Goal: Task Accomplishment & Management: Manage account settings

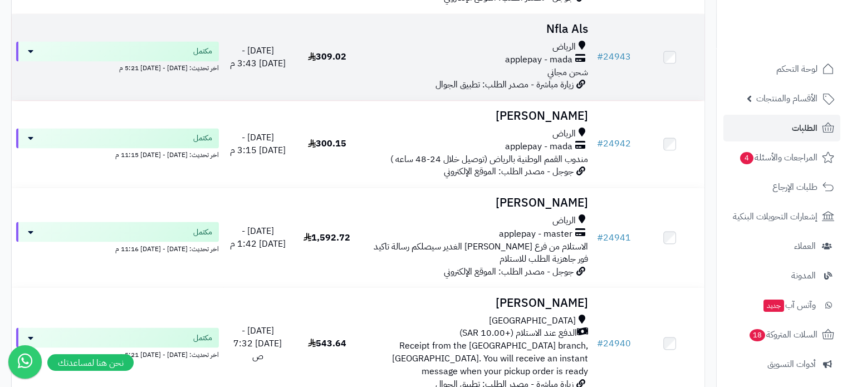
scroll to position [1916, 0]
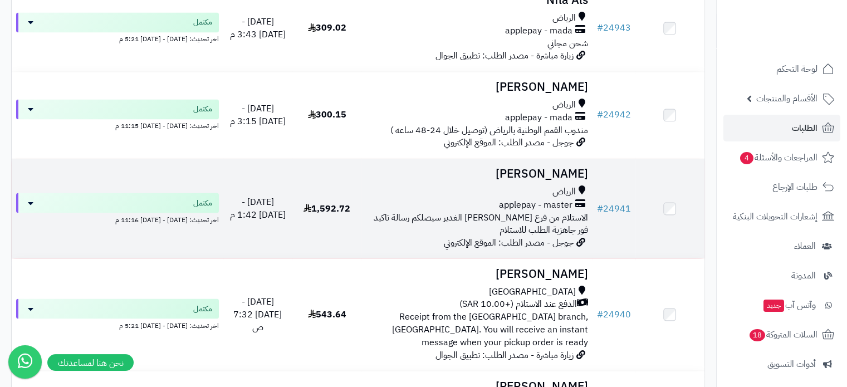
click at [560, 168] on h3 "[PERSON_NAME]" at bounding box center [477, 174] width 222 height 13
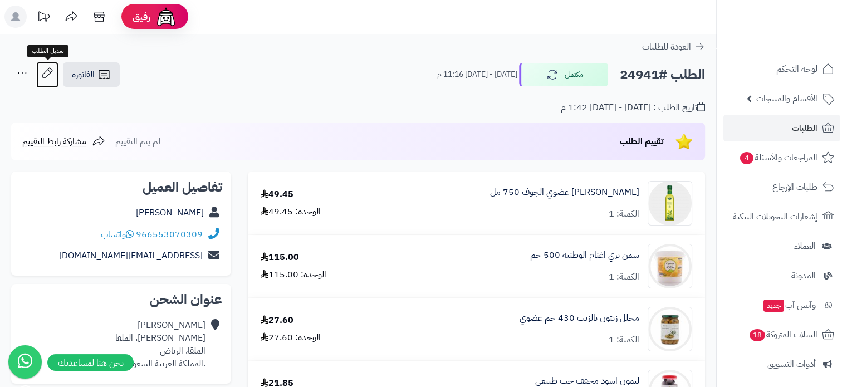
click at [47, 75] on icon at bounding box center [47, 73] width 22 height 22
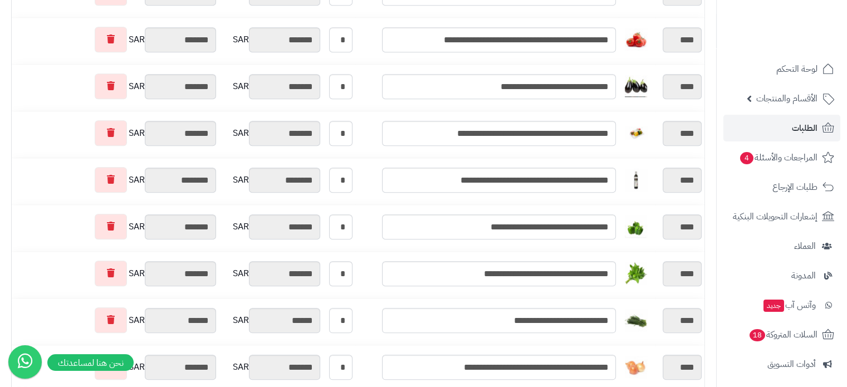
scroll to position [1281, 0]
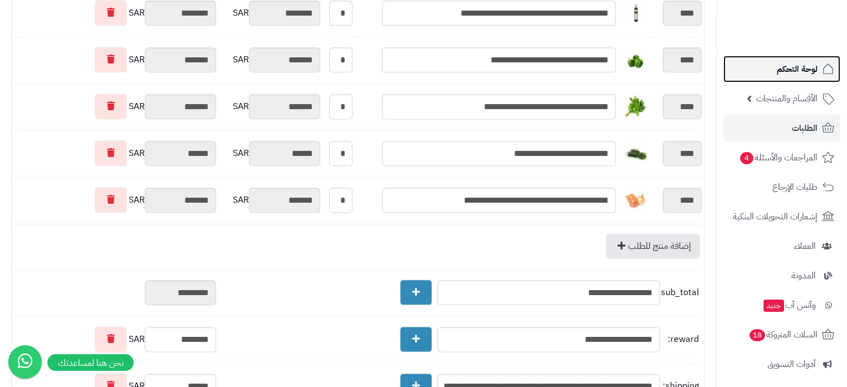
click at [797, 69] on span "لوحة التحكم" at bounding box center [797, 69] width 41 height 16
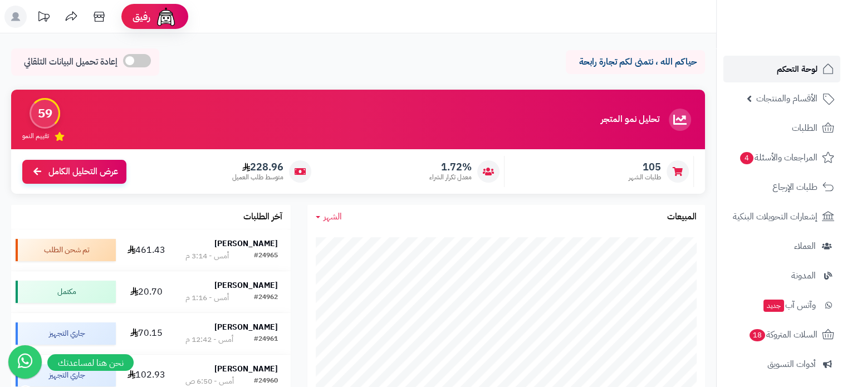
click at [800, 62] on span "لوحة التحكم" at bounding box center [797, 69] width 41 height 16
click at [805, 65] on span "لوحة التحكم" at bounding box center [797, 69] width 41 height 16
click at [789, 80] on link "لوحة التحكم" at bounding box center [782, 69] width 117 height 27
click at [793, 66] on span "لوحة التحكم" at bounding box center [797, 69] width 41 height 16
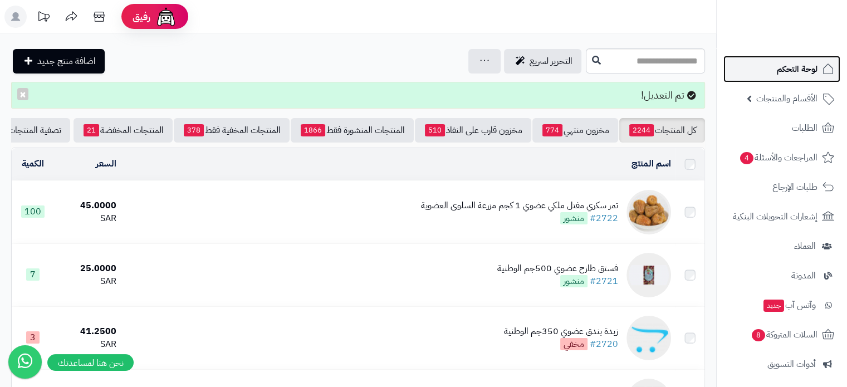
click at [785, 62] on span "لوحة التحكم" at bounding box center [797, 69] width 41 height 16
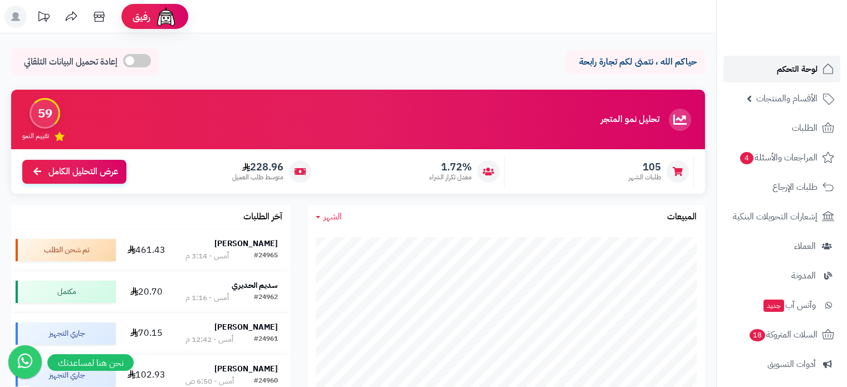
click at [784, 62] on span "لوحة التحكم" at bounding box center [797, 69] width 41 height 16
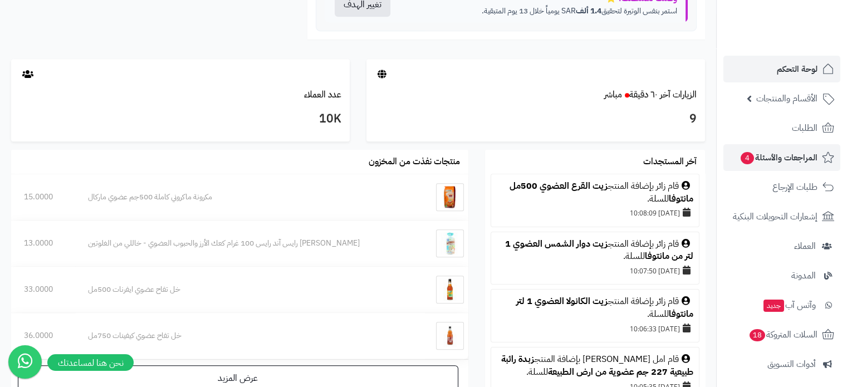
scroll to position [334, 0]
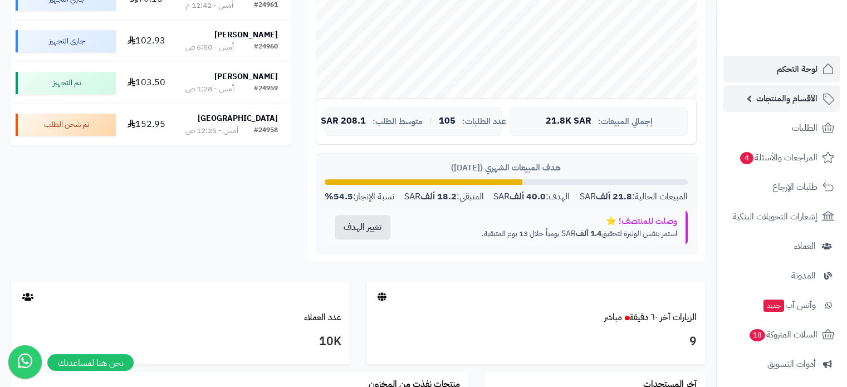
click at [796, 97] on span "الأقسام والمنتجات" at bounding box center [787, 99] width 61 height 16
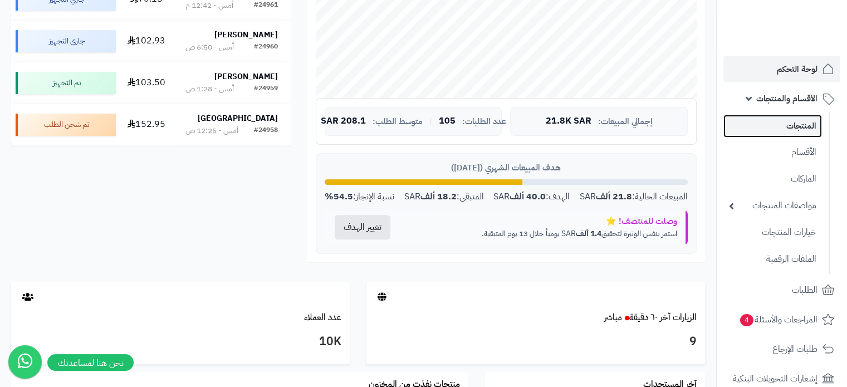
click at [796, 125] on link "المنتجات" at bounding box center [773, 126] width 99 height 23
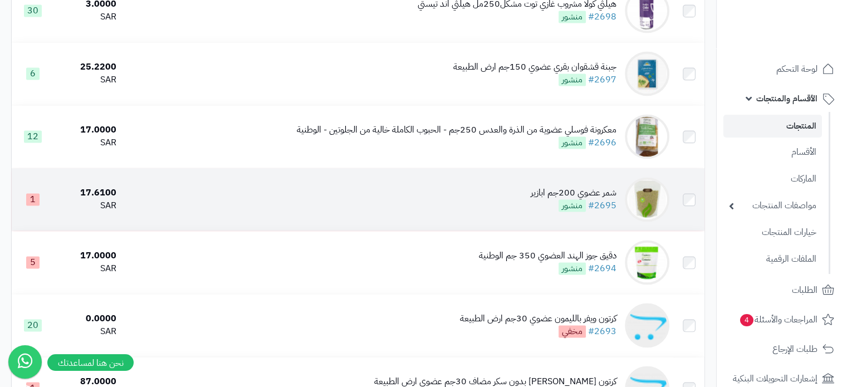
scroll to position [1786, 0]
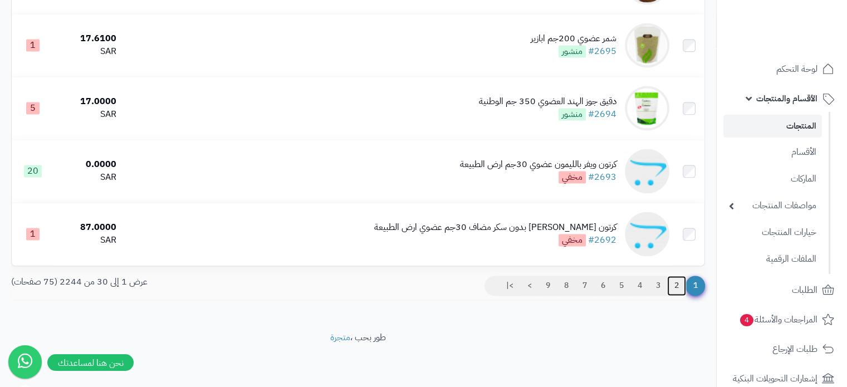
click at [677, 285] on link "2" at bounding box center [676, 286] width 19 height 20
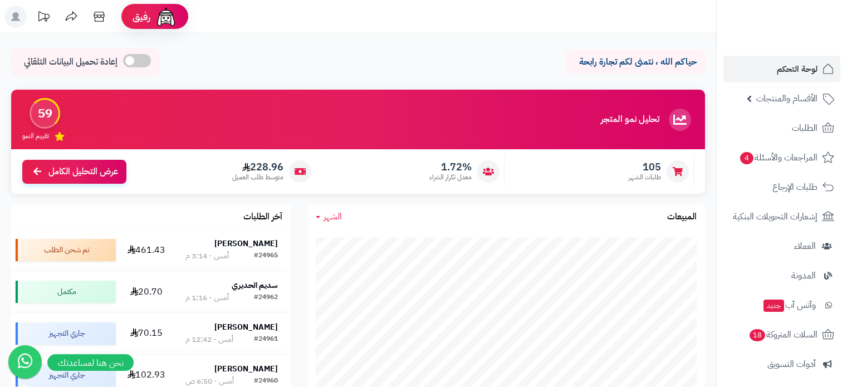
scroll to position [223, 0]
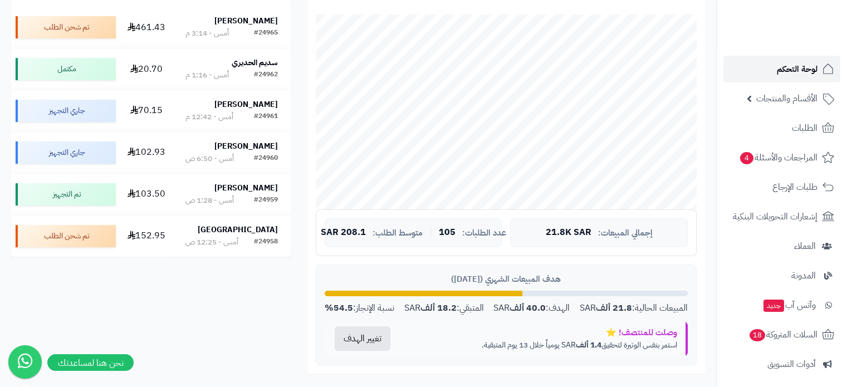
click at [797, 64] on span "لوحة التحكم" at bounding box center [797, 69] width 41 height 16
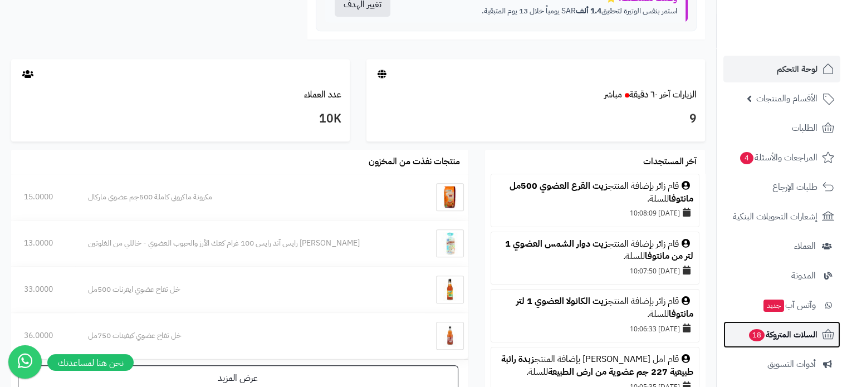
click at [781, 337] on span "السلات المتروكة 18" at bounding box center [783, 335] width 70 height 16
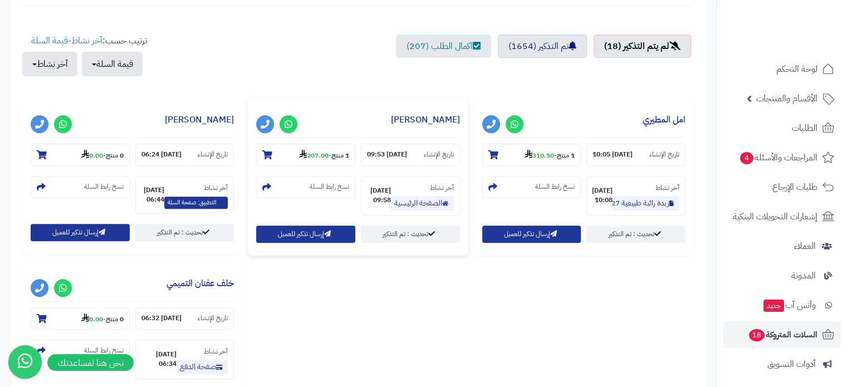
scroll to position [390, 0]
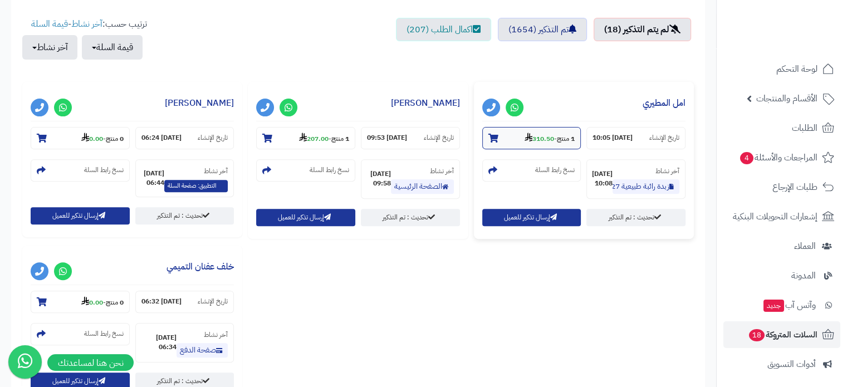
click at [494, 137] on icon at bounding box center [494, 138] width 10 height 9
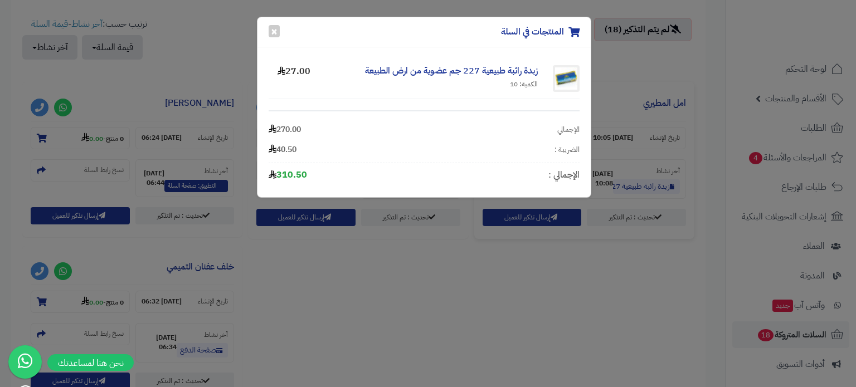
click at [432, 284] on div "المنتجات في السلة × زبدة رائبة طبيعية 227 جم عضوية من ارض الطبيعة الكمية: 10 27…" at bounding box center [428, 193] width 856 height 387
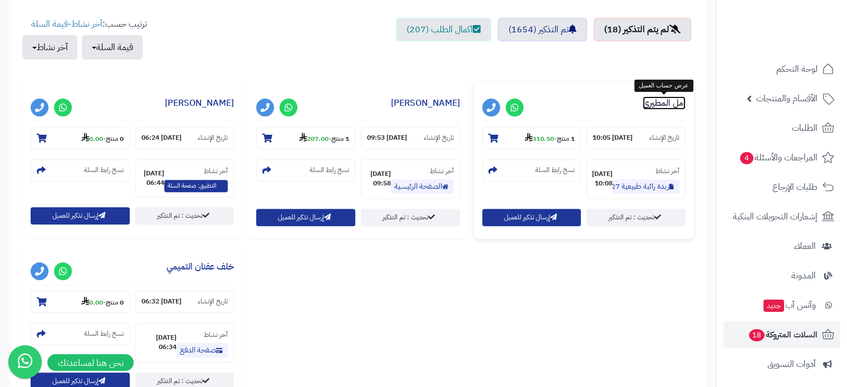
click at [659, 104] on link "امل المطيري" at bounding box center [664, 102] width 43 height 13
click at [270, 134] on icon at bounding box center [267, 138] width 10 height 9
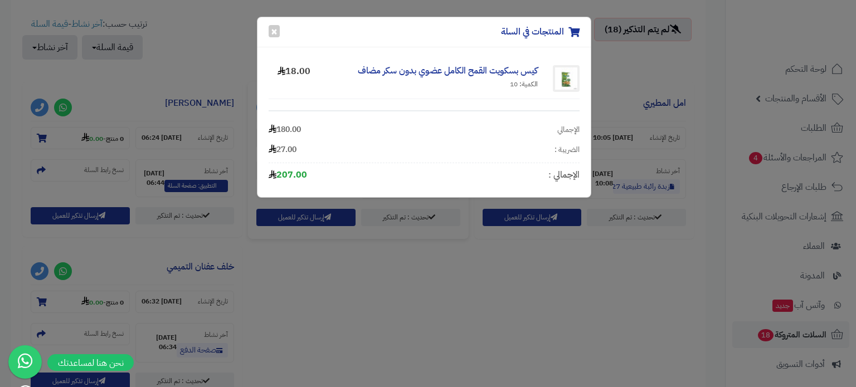
click at [225, 26] on div "المنتجات في السلة × كيس بسكويت القمح الكامل عضوي بدون سكر مضاف الكمية: 10 18.00…" at bounding box center [428, 193] width 856 height 387
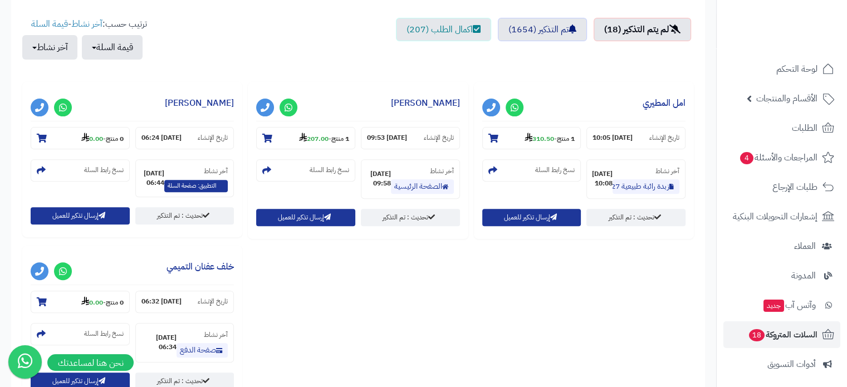
scroll to position [111, 0]
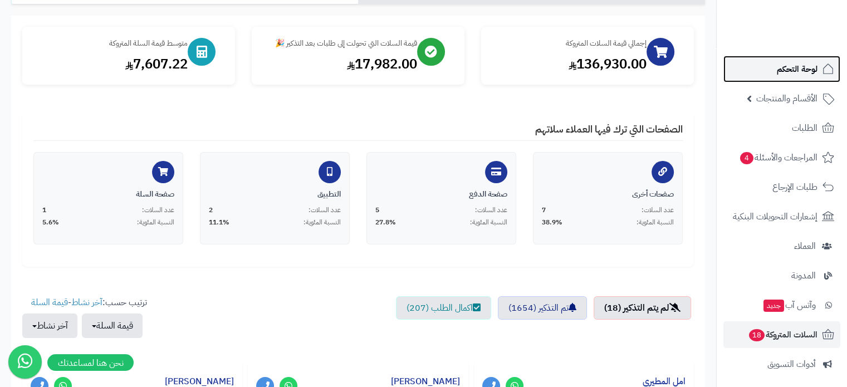
click at [772, 67] on link "لوحة التحكم" at bounding box center [782, 69] width 117 height 27
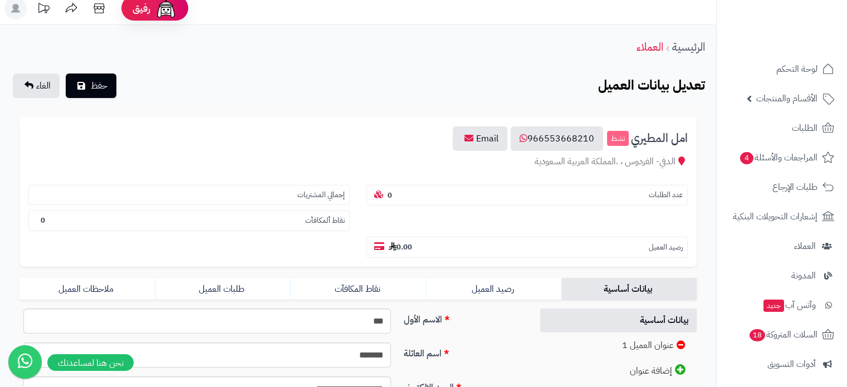
scroll to position [111, 0]
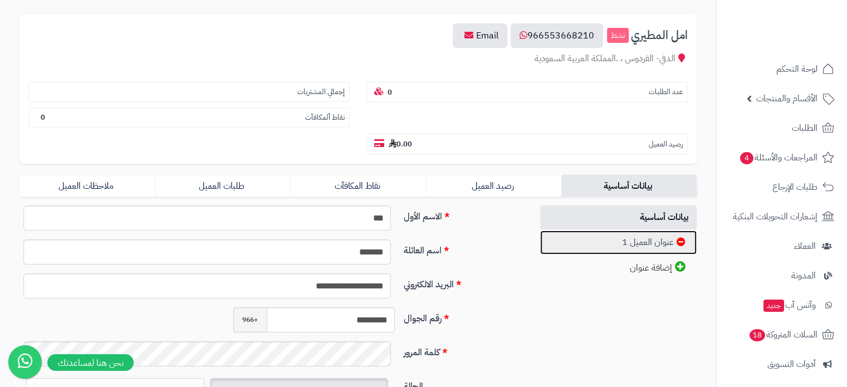
click at [651, 231] on link "عنوان العميل 1" at bounding box center [618, 243] width 157 height 24
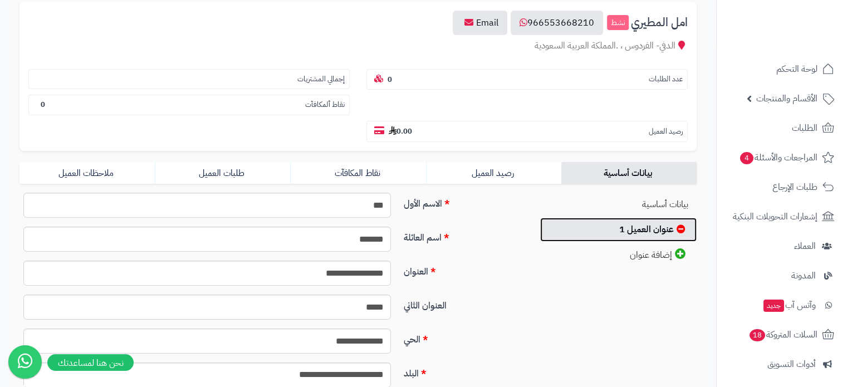
scroll to position [56, 0]
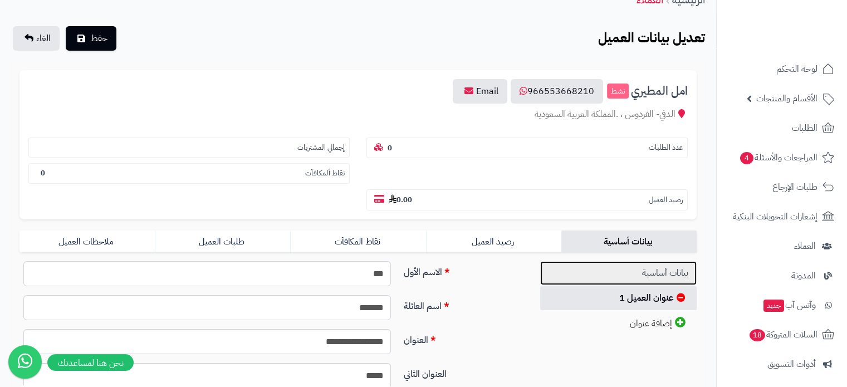
click at [665, 261] on link "بيانات أساسية" at bounding box center [618, 273] width 157 height 24
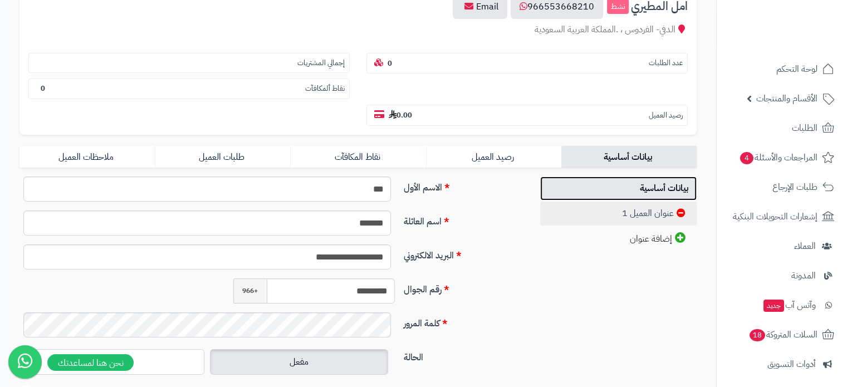
scroll to position [167, 0]
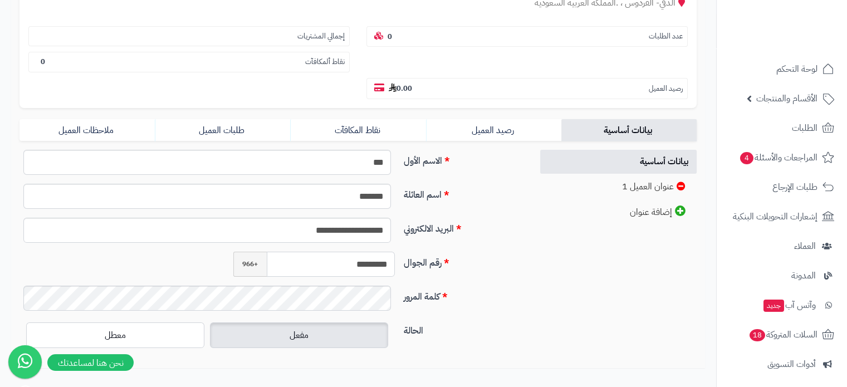
drag, startPoint x: 339, startPoint y: 242, endPoint x: 405, endPoint y: 245, distance: 66.3
click at [405, 252] on div "رقم الجوال ********* +966" at bounding box center [271, 269] width 513 height 34
